Goal: Transaction & Acquisition: Purchase product/service

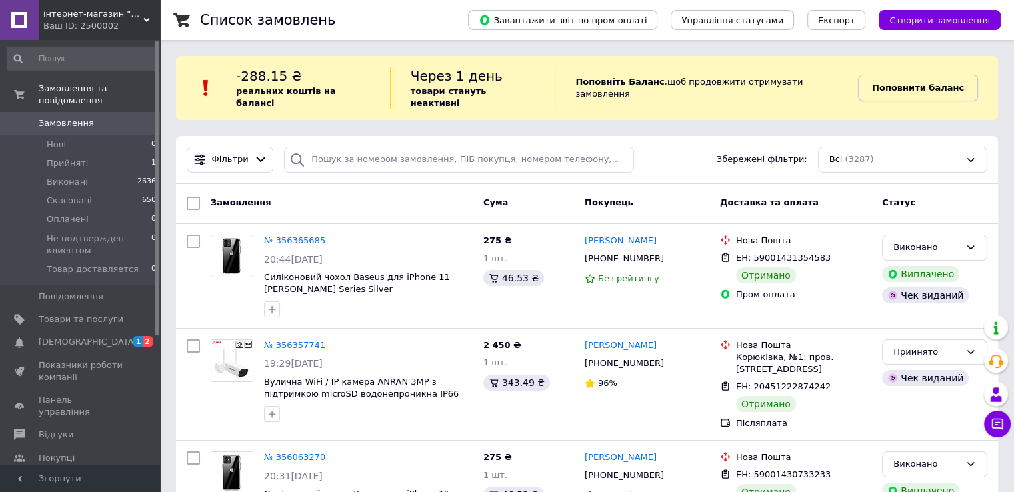
click at [907, 89] on link "Поповнити баланс" at bounding box center [918, 88] width 120 height 27
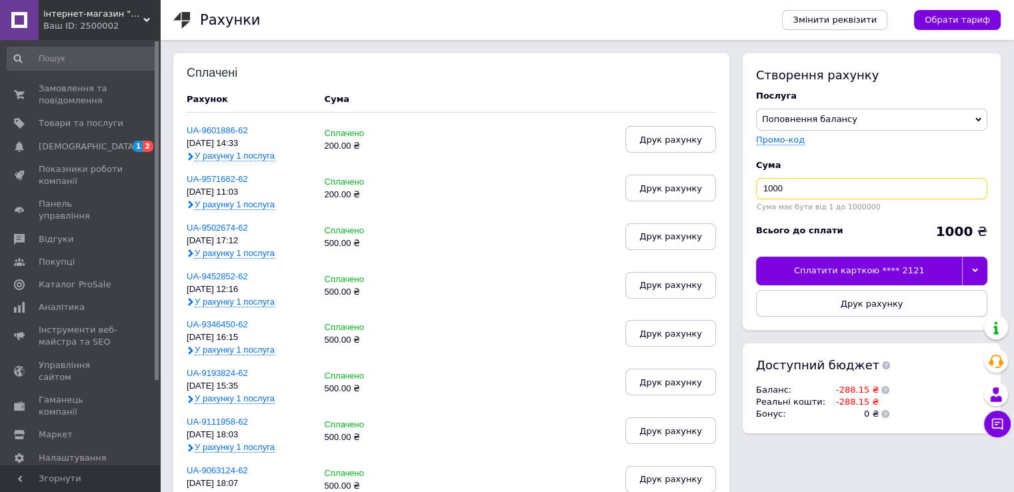
click at [829, 181] on input "1000" at bounding box center [871, 188] width 231 height 21
type input "1"
type input "300"
click at [980, 274] on div at bounding box center [974, 271] width 25 height 28
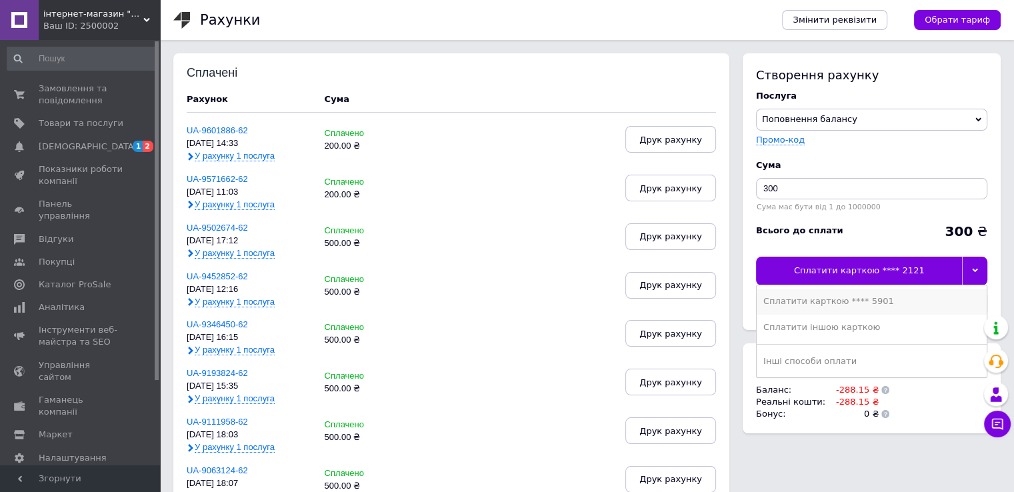
click at [858, 305] on div "Сплатити карткою **** 5901" at bounding box center [872, 301] width 217 height 12
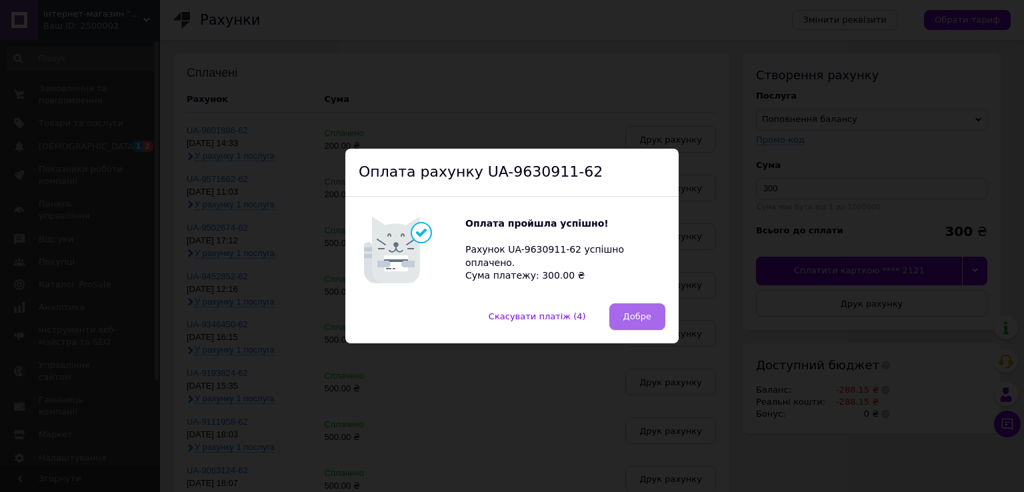
click at [644, 324] on button "Добре" at bounding box center [638, 316] width 56 height 27
